Goal: Task Accomplishment & Management: Use online tool/utility

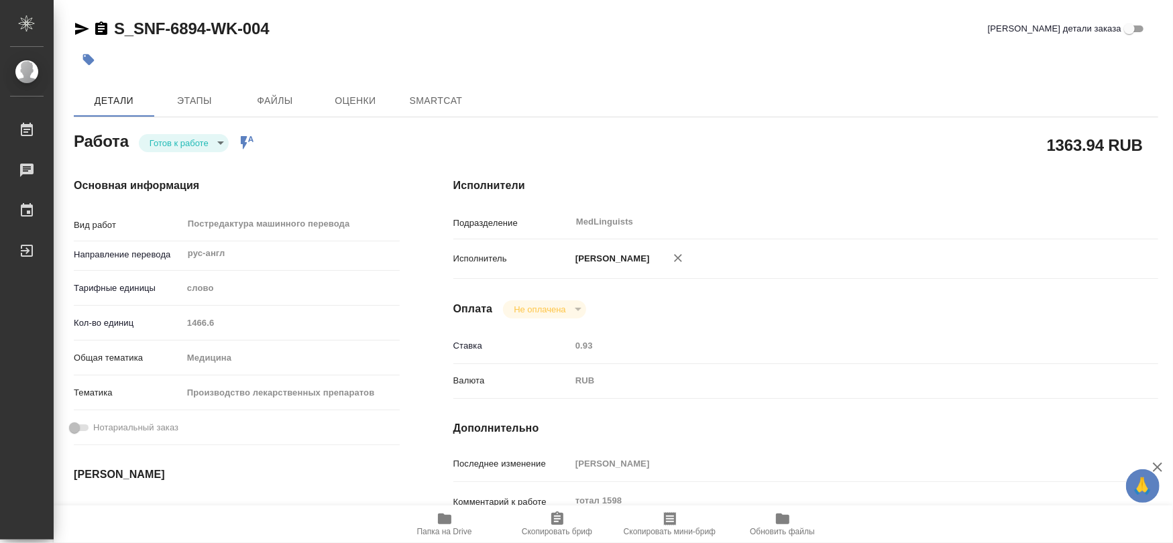
type textarea "x"
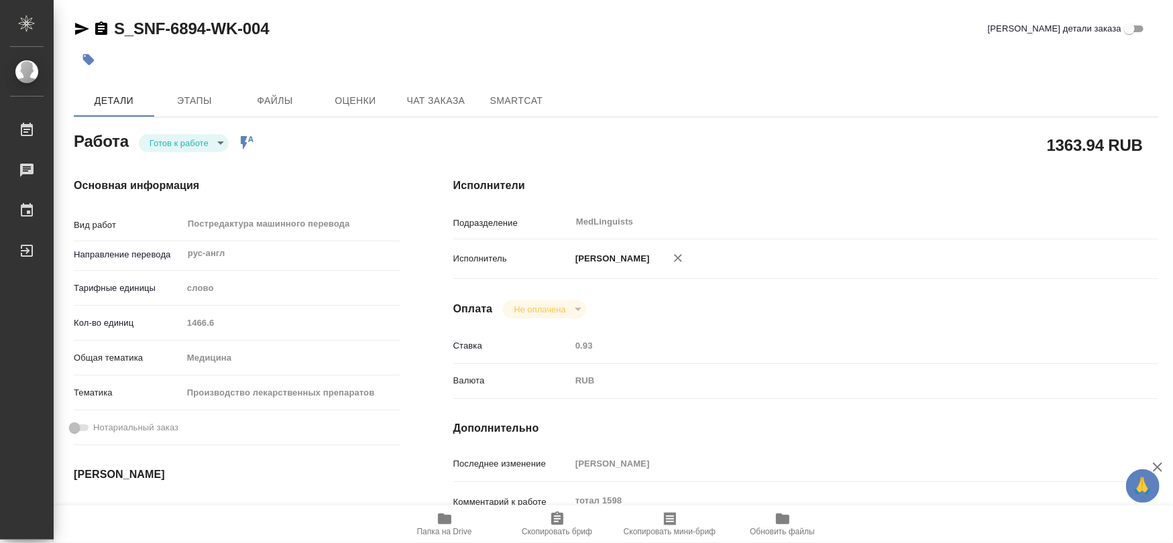
type textarea "x"
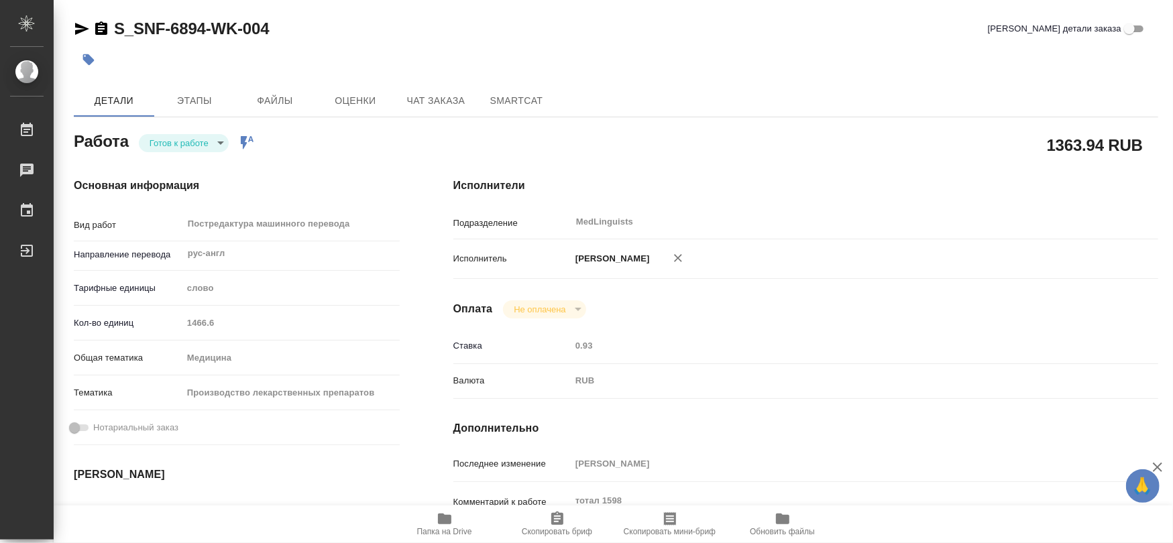
type textarea "x"
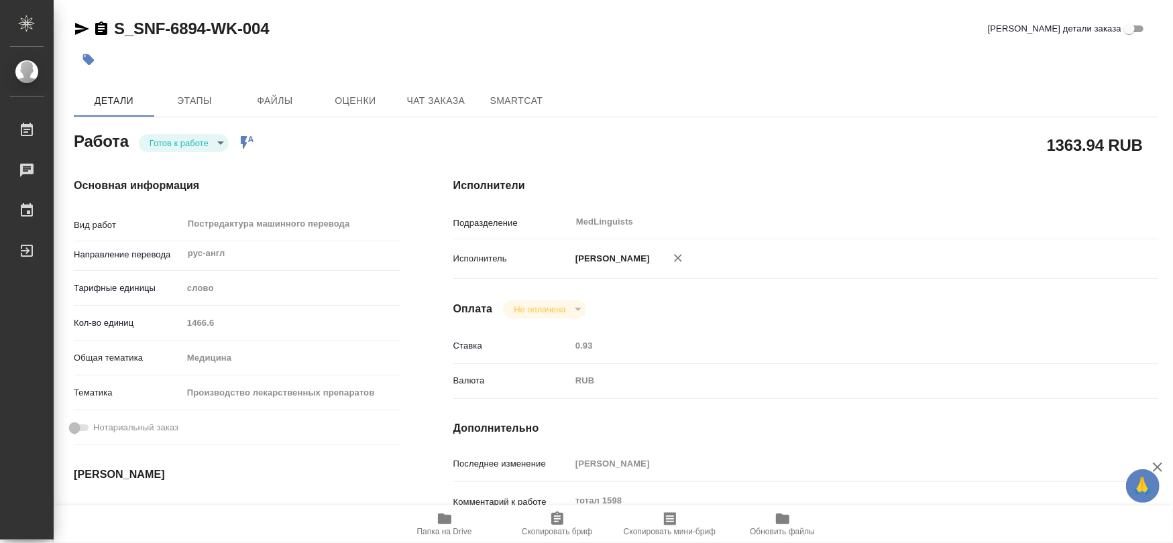
scroll to position [268, 0]
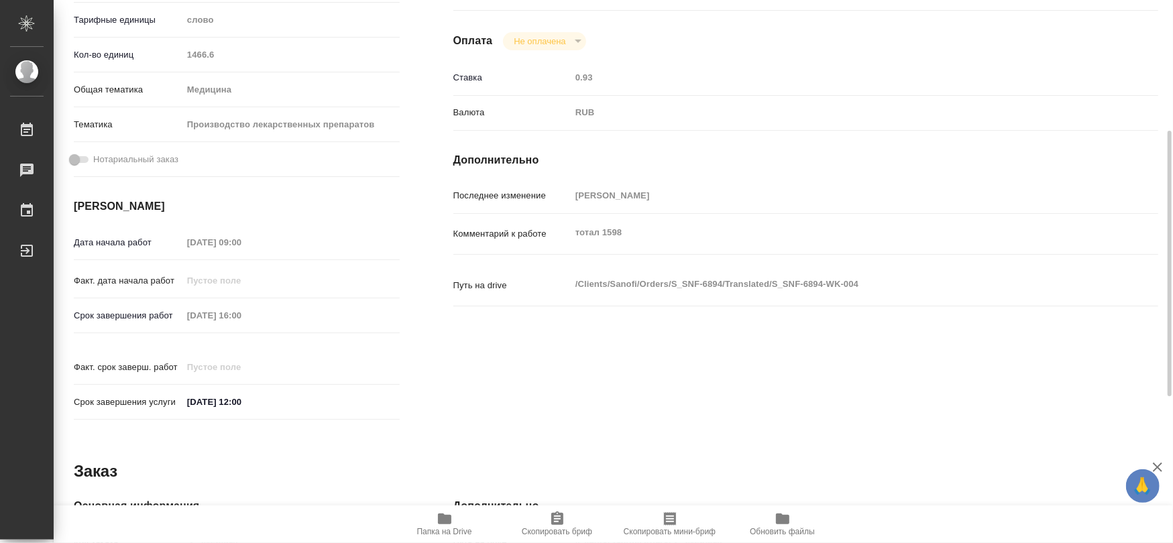
type textarea "x"
